Goal: Task Accomplishment & Management: Complete application form

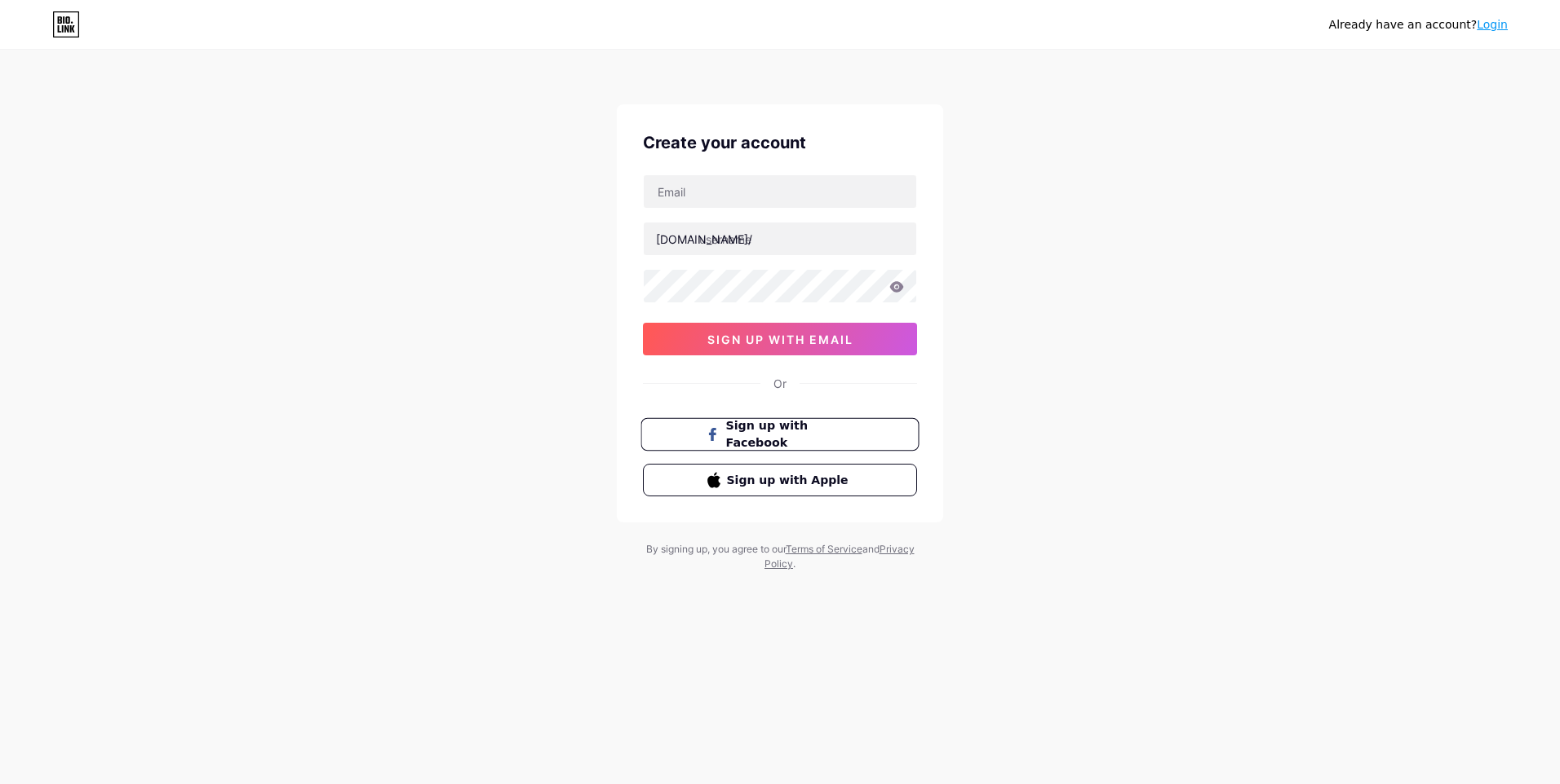
click at [887, 438] on button "Sign up with Facebook" at bounding box center [779, 434] width 278 height 34
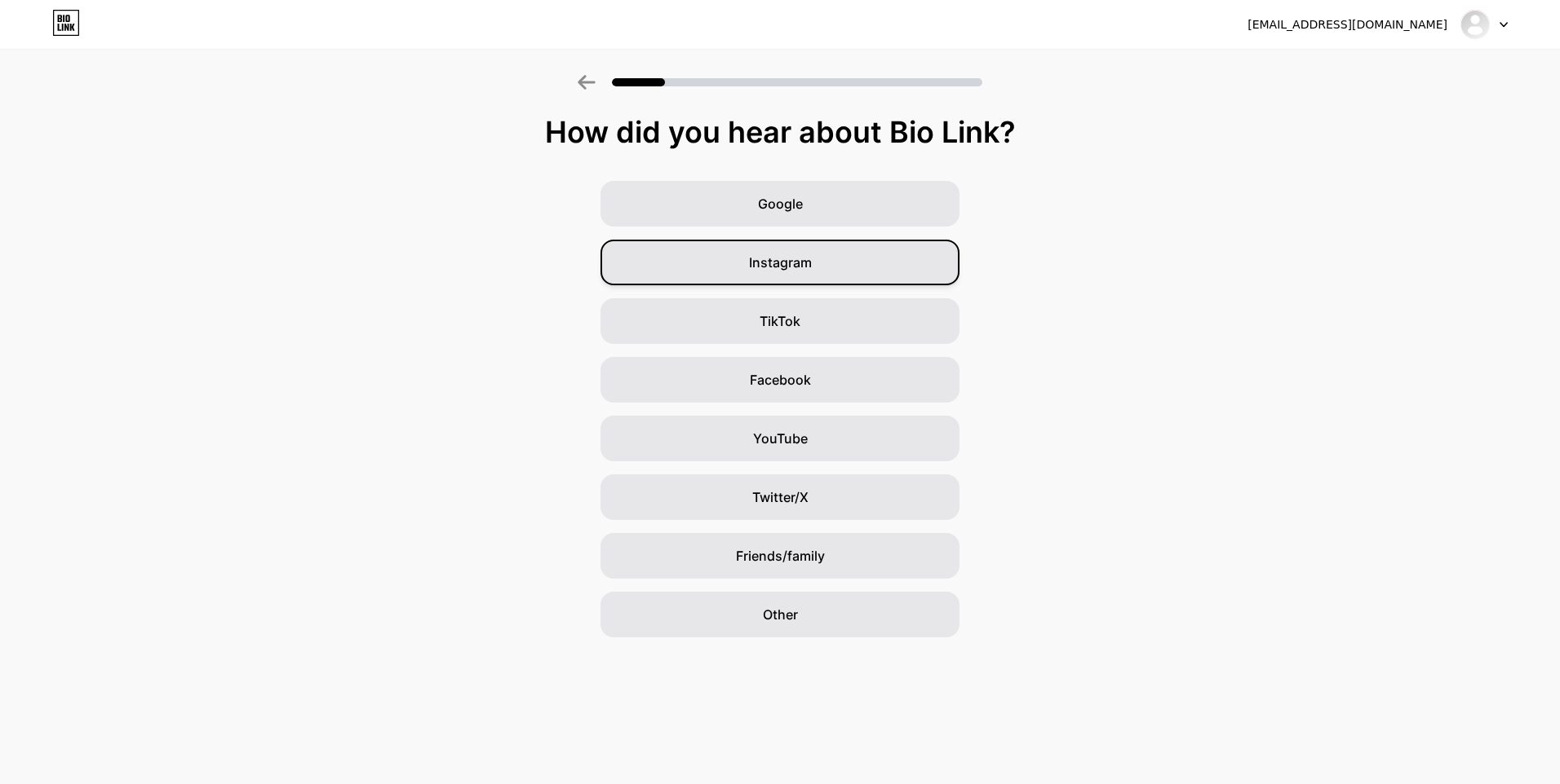
click at [813, 257] on div "Instagram" at bounding box center [780, 263] width 359 height 46
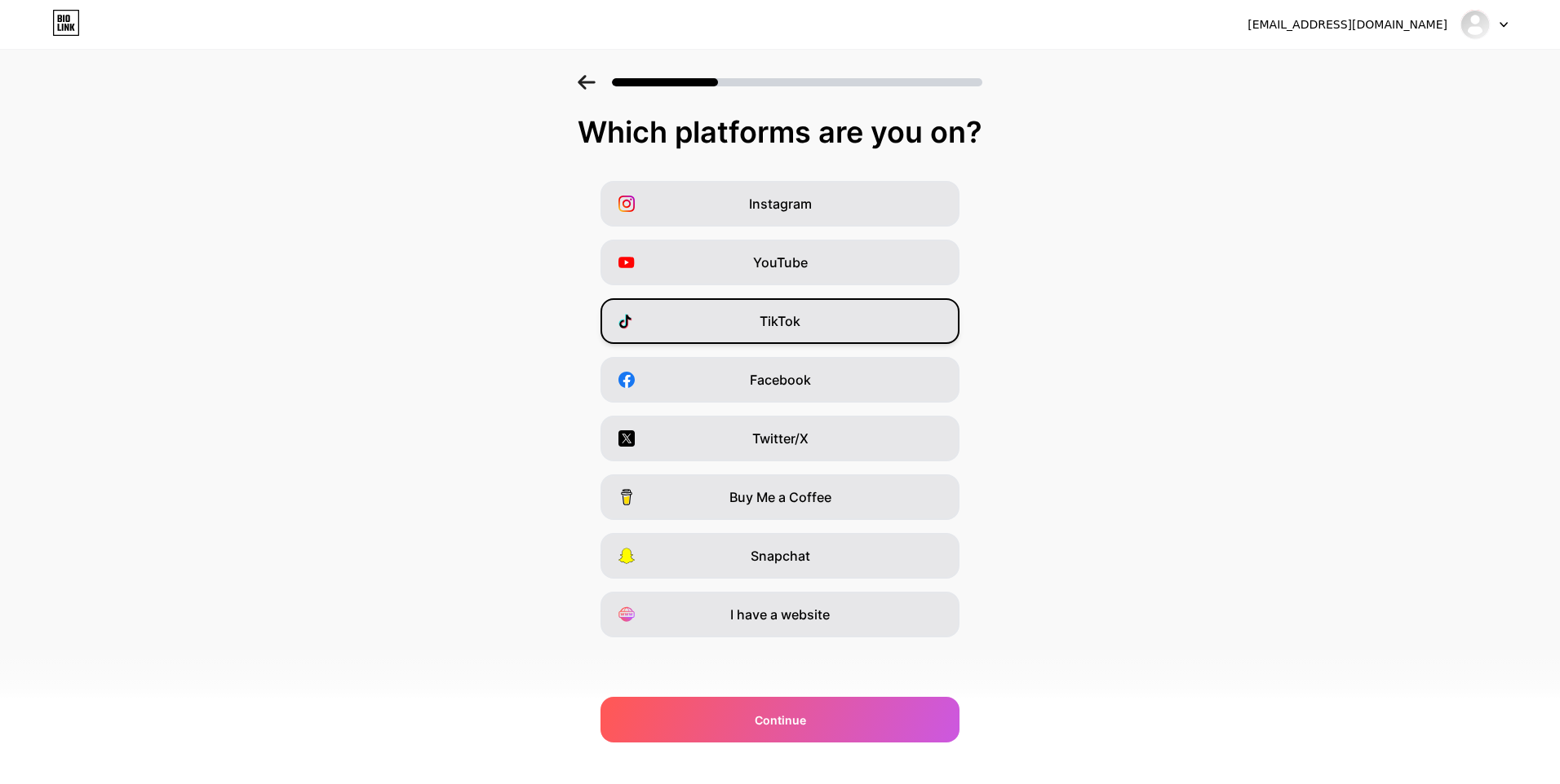
click at [801, 328] on div "TikTok" at bounding box center [780, 322] width 359 height 46
click at [805, 265] on span "YouTube" at bounding box center [780, 262] width 55 height 19
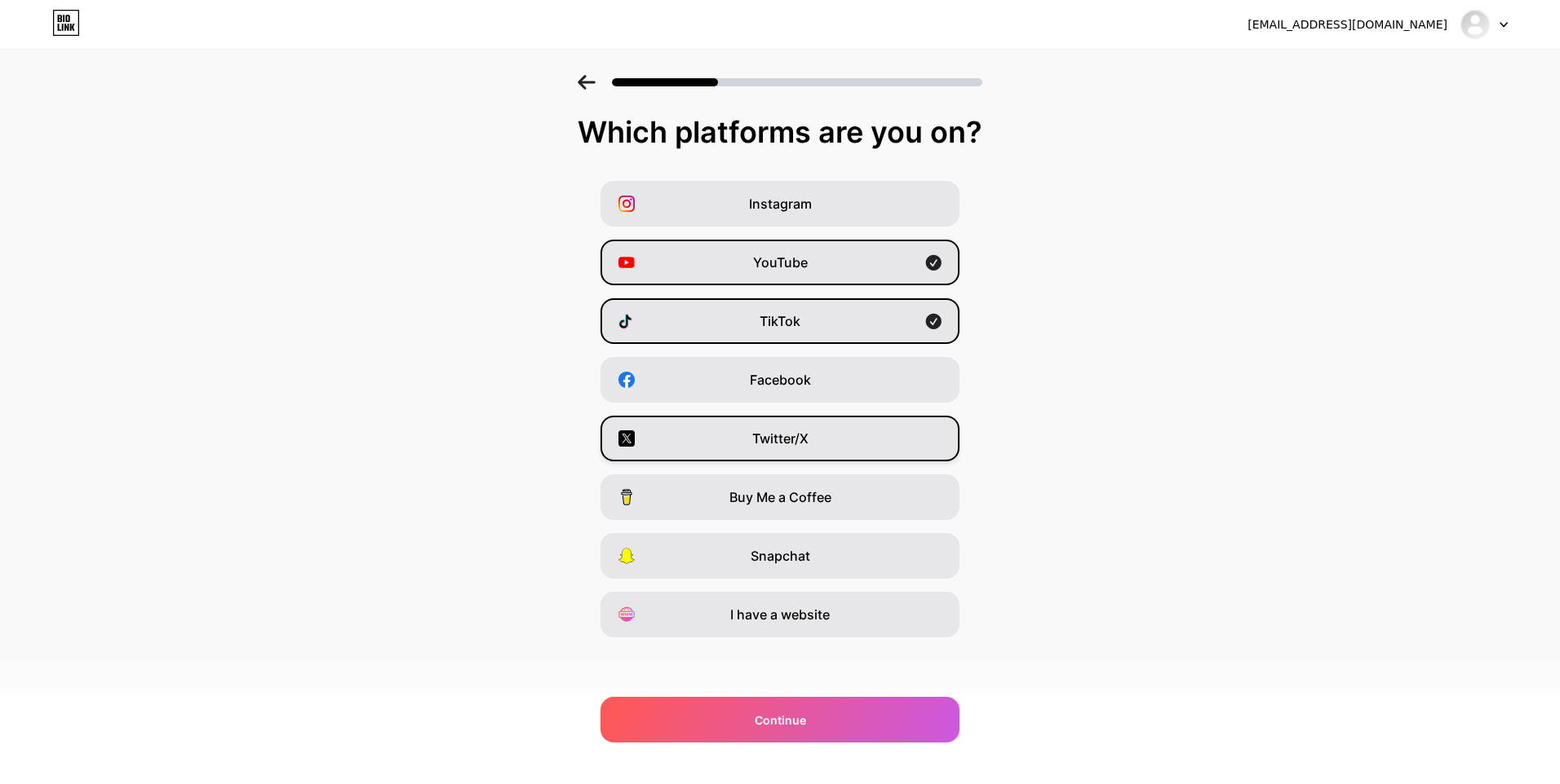
click at [887, 425] on div "Twitter/X" at bounding box center [780, 439] width 359 height 46
click at [769, 202] on span "Instagram" at bounding box center [780, 204] width 62 height 19
click at [785, 327] on span "TikTok" at bounding box center [780, 321] width 40 height 19
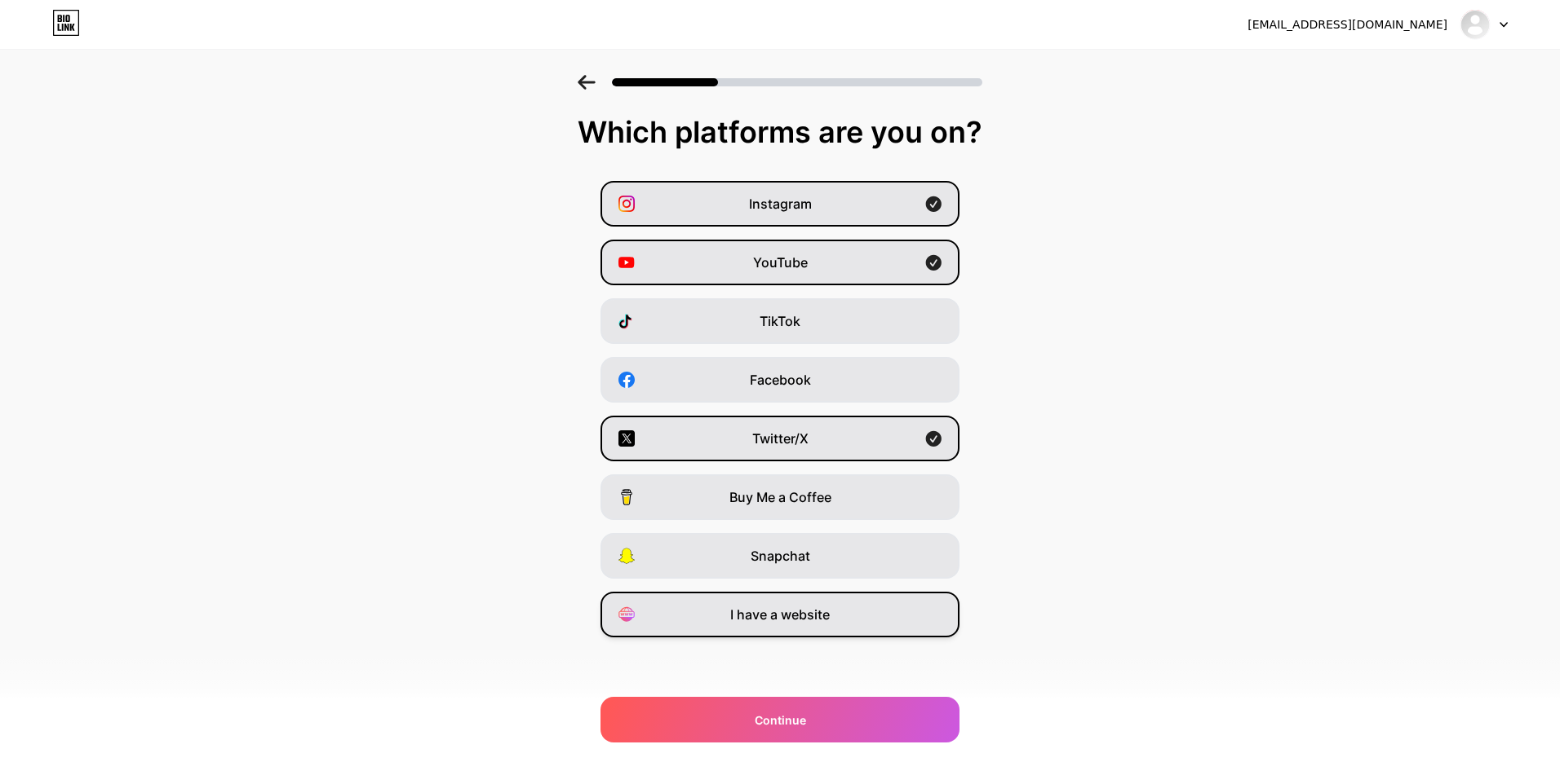
click at [830, 625] on div "I have a website" at bounding box center [780, 615] width 359 height 46
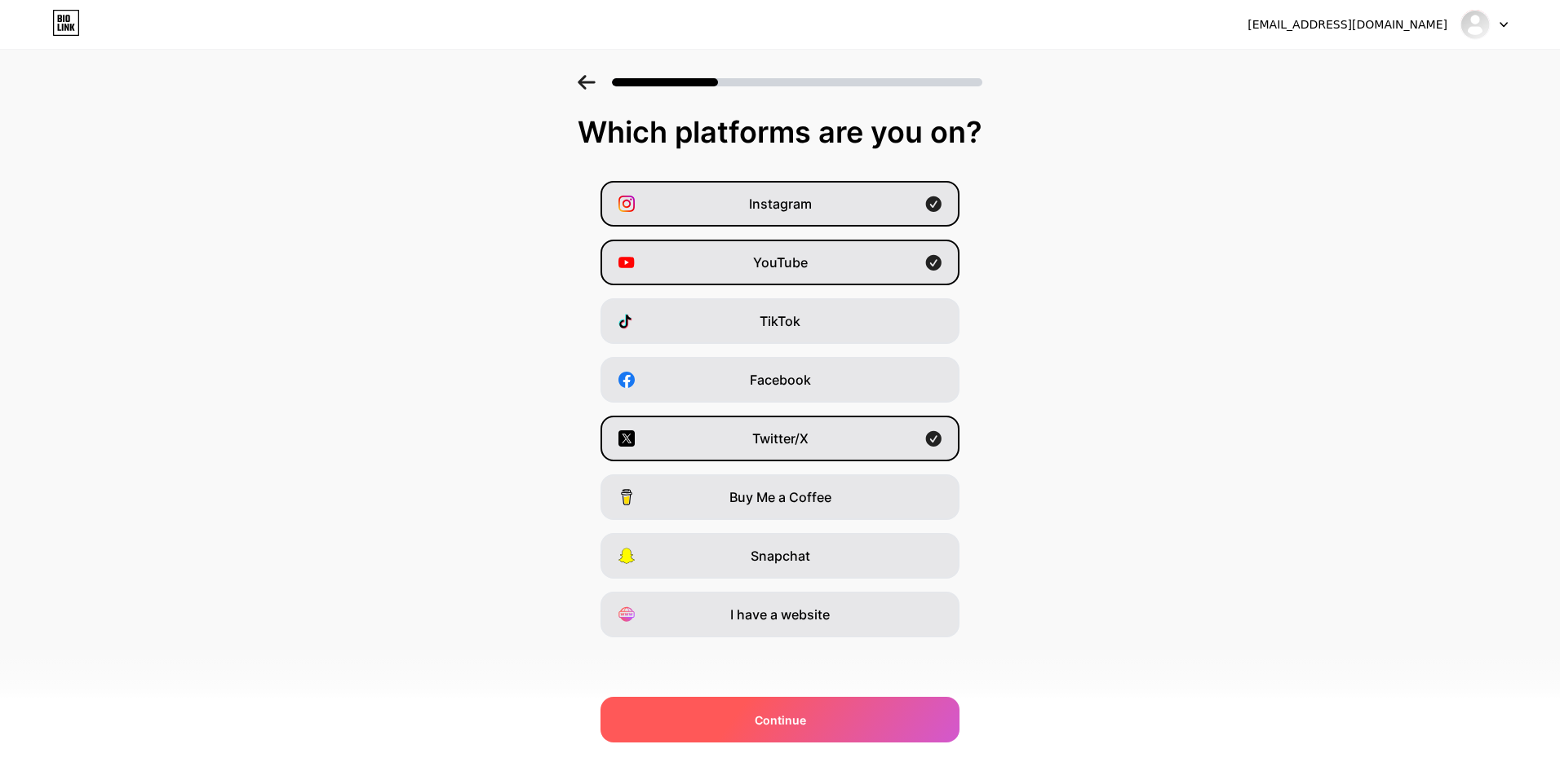
click at [854, 714] on div "Continue" at bounding box center [780, 721] width 359 height 46
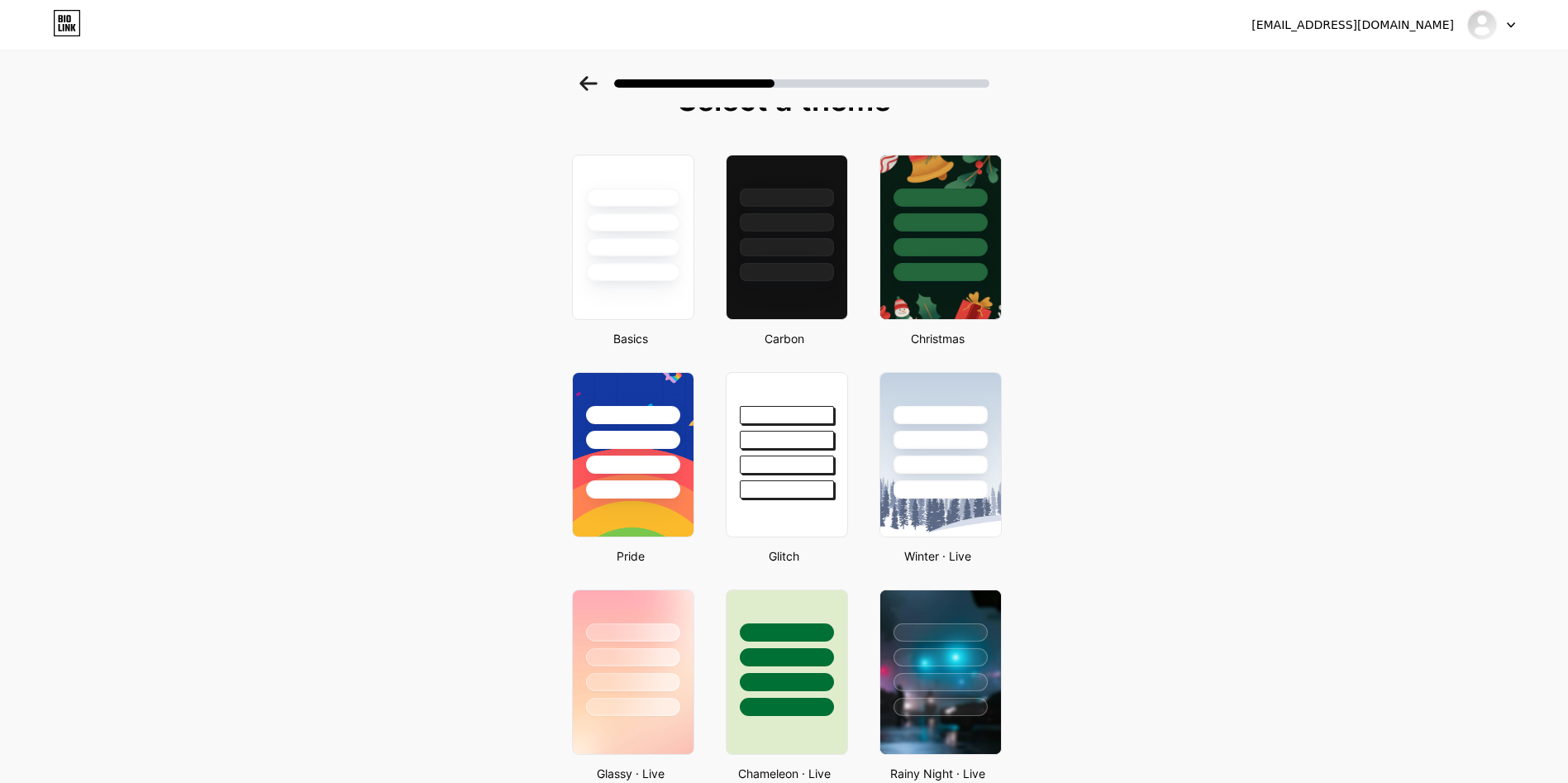
scroll to position [248, 0]
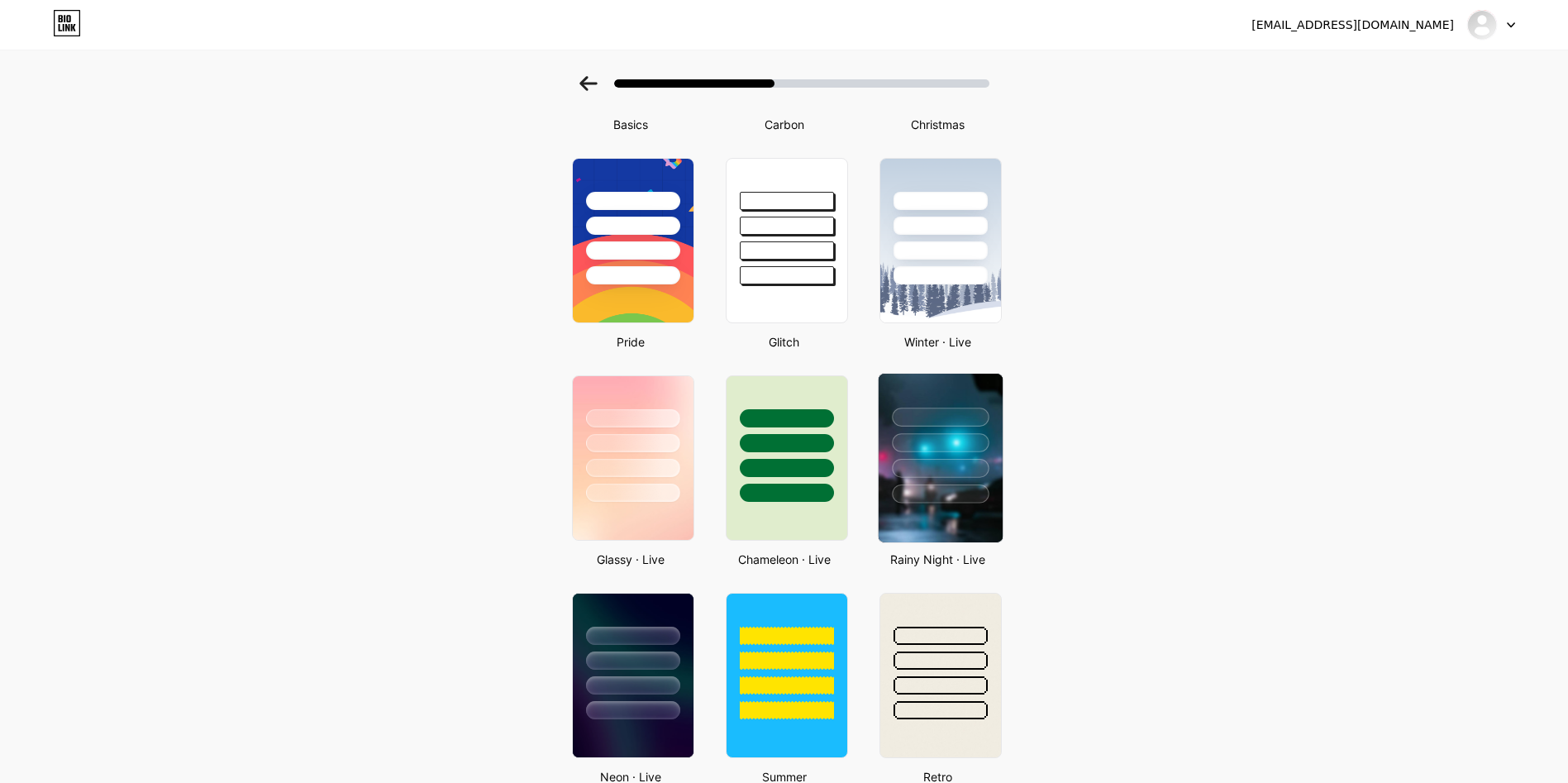
click at [917, 496] on div at bounding box center [940, 494] width 96 height 19
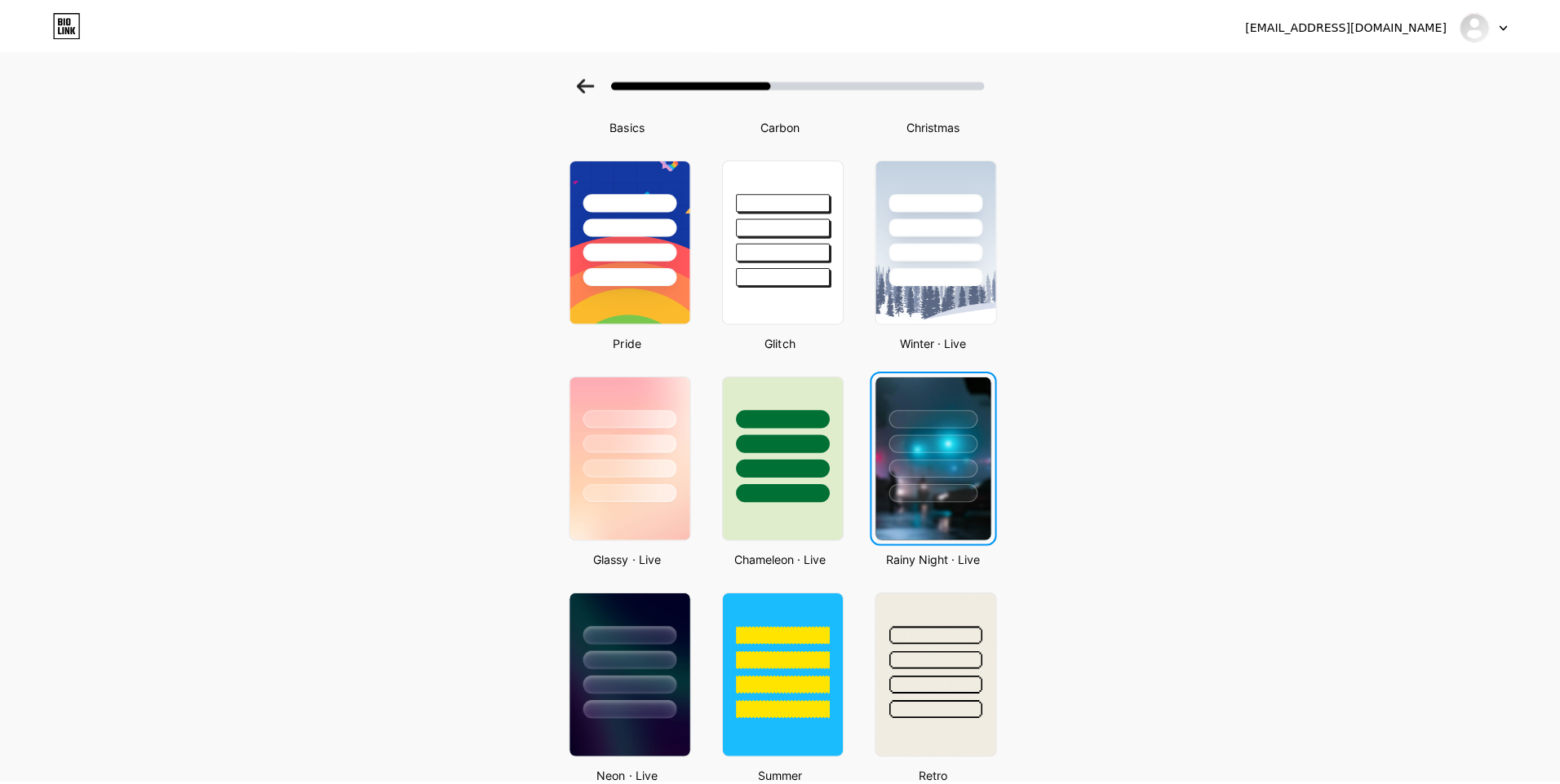
scroll to position [0, 0]
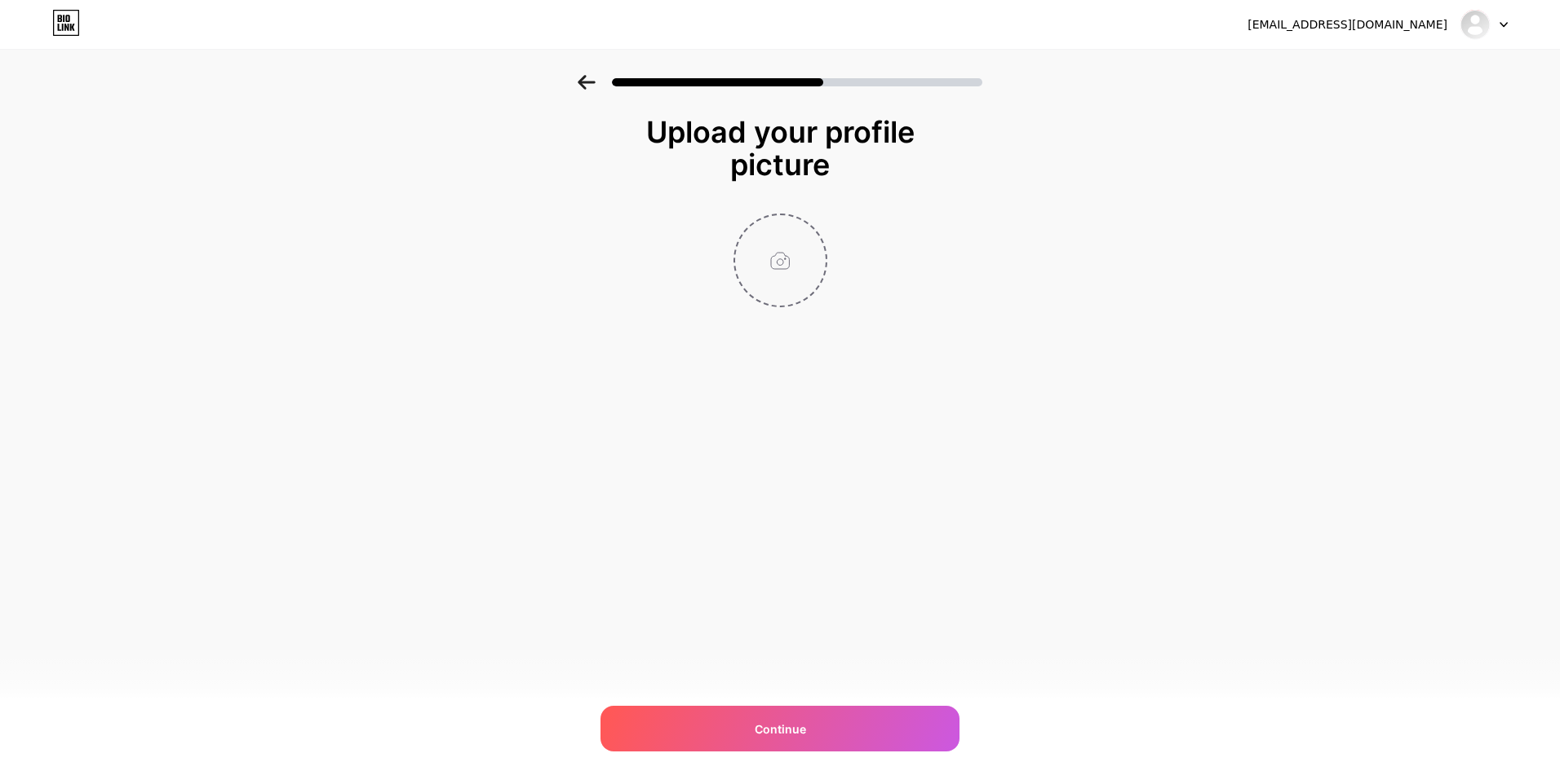
click at [766, 243] on input "file" at bounding box center [780, 260] width 90 height 90
